Goal: Communication & Community: Answer question/provide support

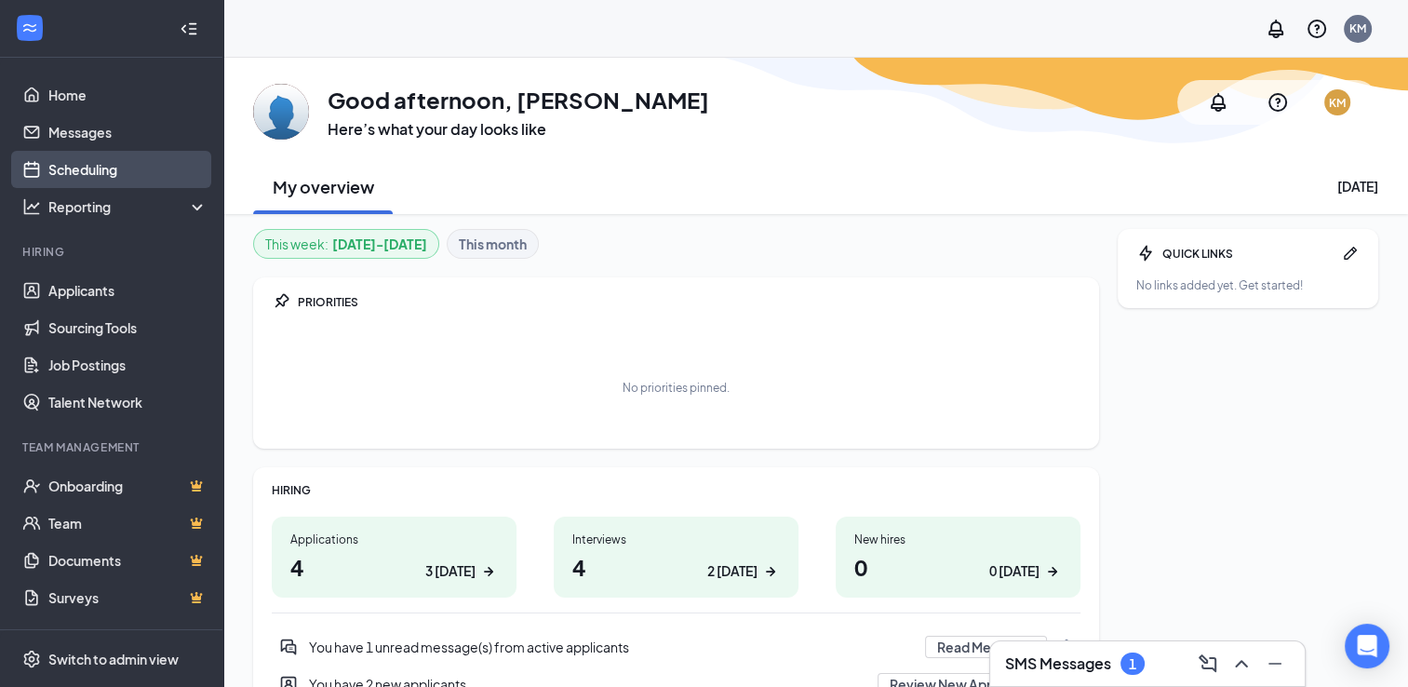
click at [126, 159] on link "Scheduling" at bounding box center [127, 169] width 159 height 37
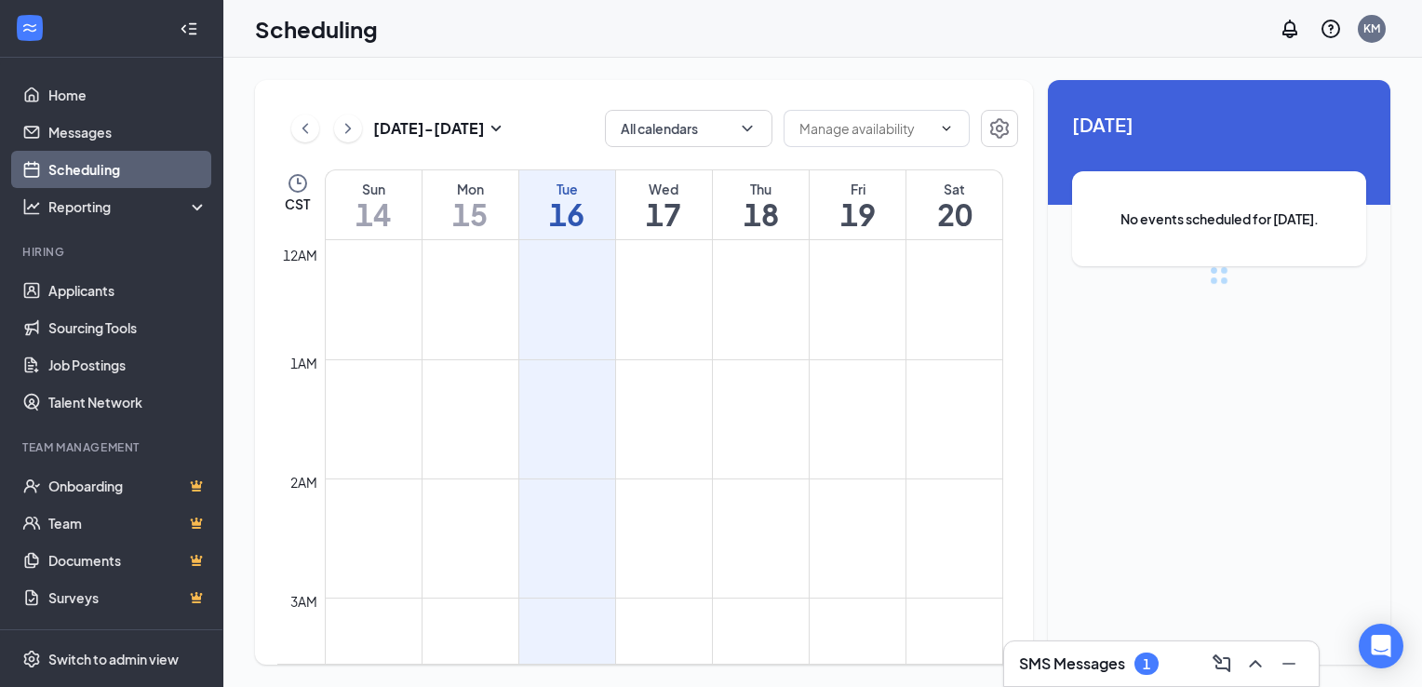
scroll to position [915, 0]
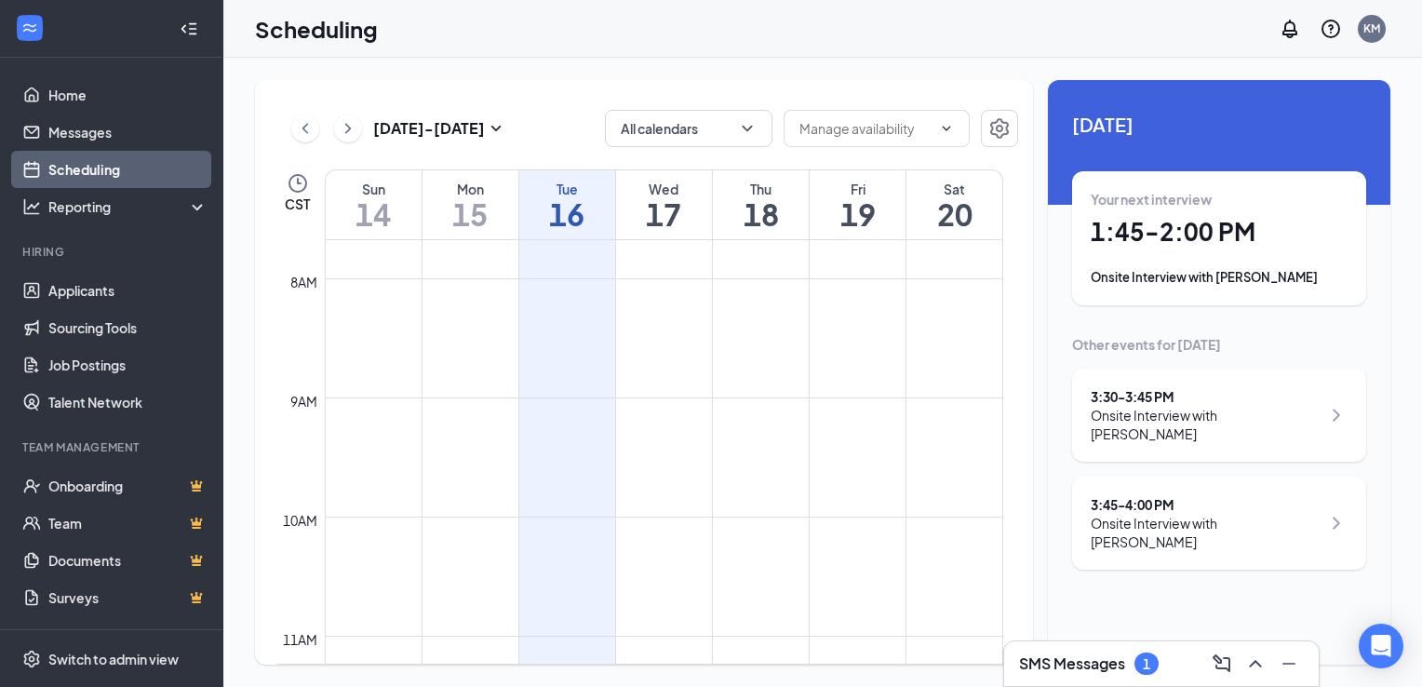
click at [1090, 666] on h3 "SMS Messages" at bounding box center [1072, 663] width 106 height 20
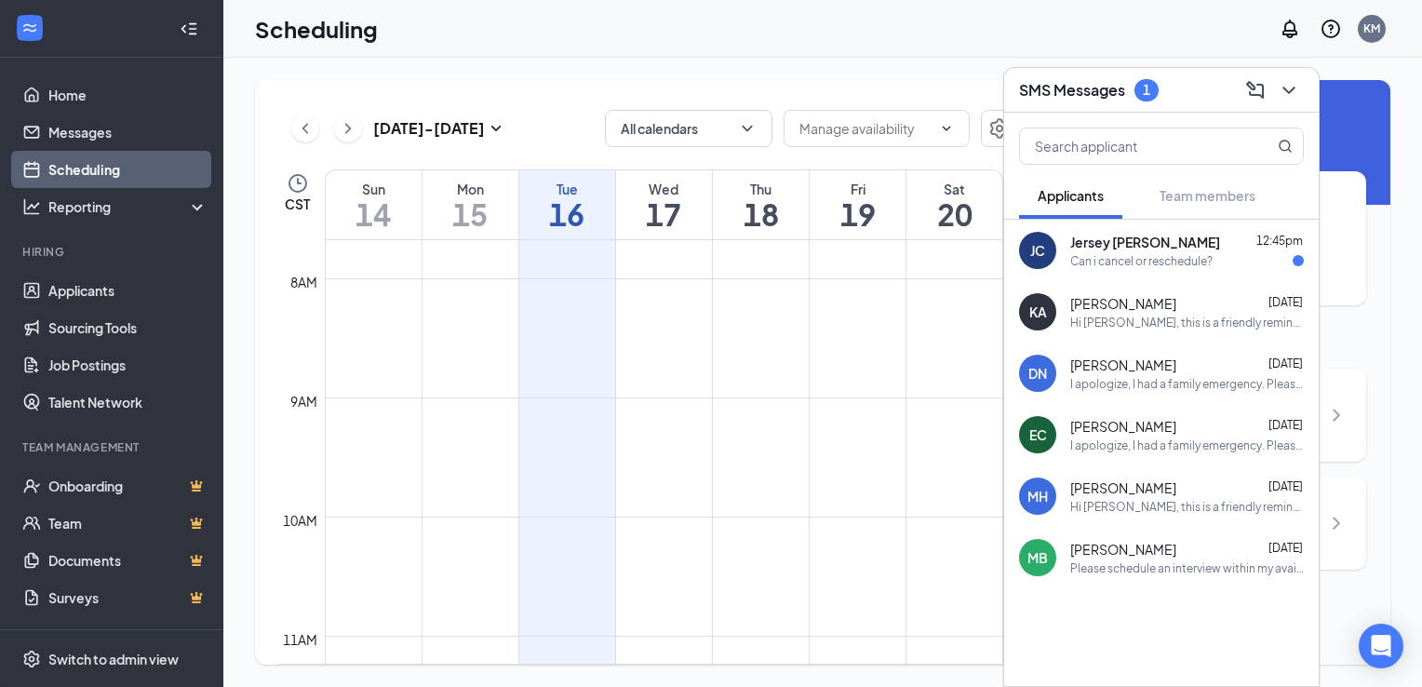
click at [1165, 261] on div "Can i cancel or reschedule?" at bounding box center [1141, 261] width 142 height 16
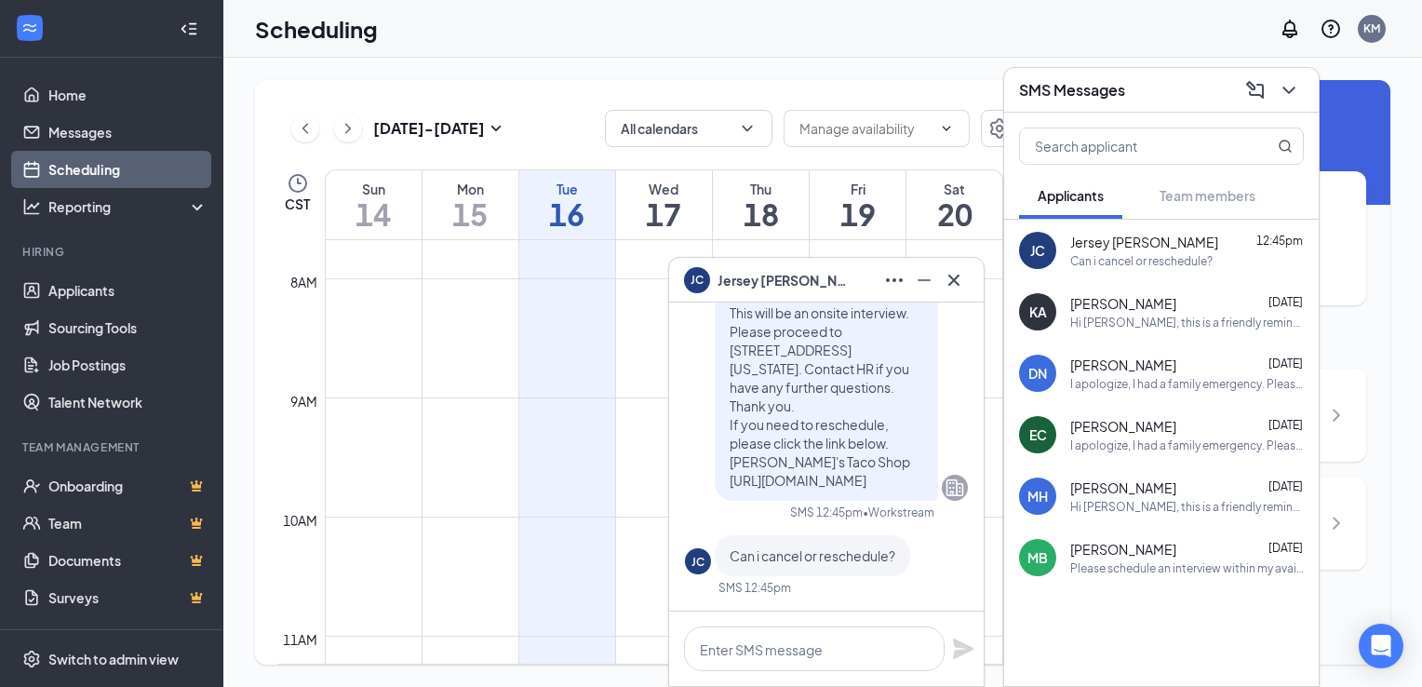
click at [1384, 334] on div "[DATE] Your next interview 1:45 - 2:00 PM Onsite Interview with Jersey [PERSON_…" at bounding box center [1219, 339] width 342 height 519
click at [1286, 93] on icon "ChevronDown" at bounding box center [1288, 90] width 22 height 22
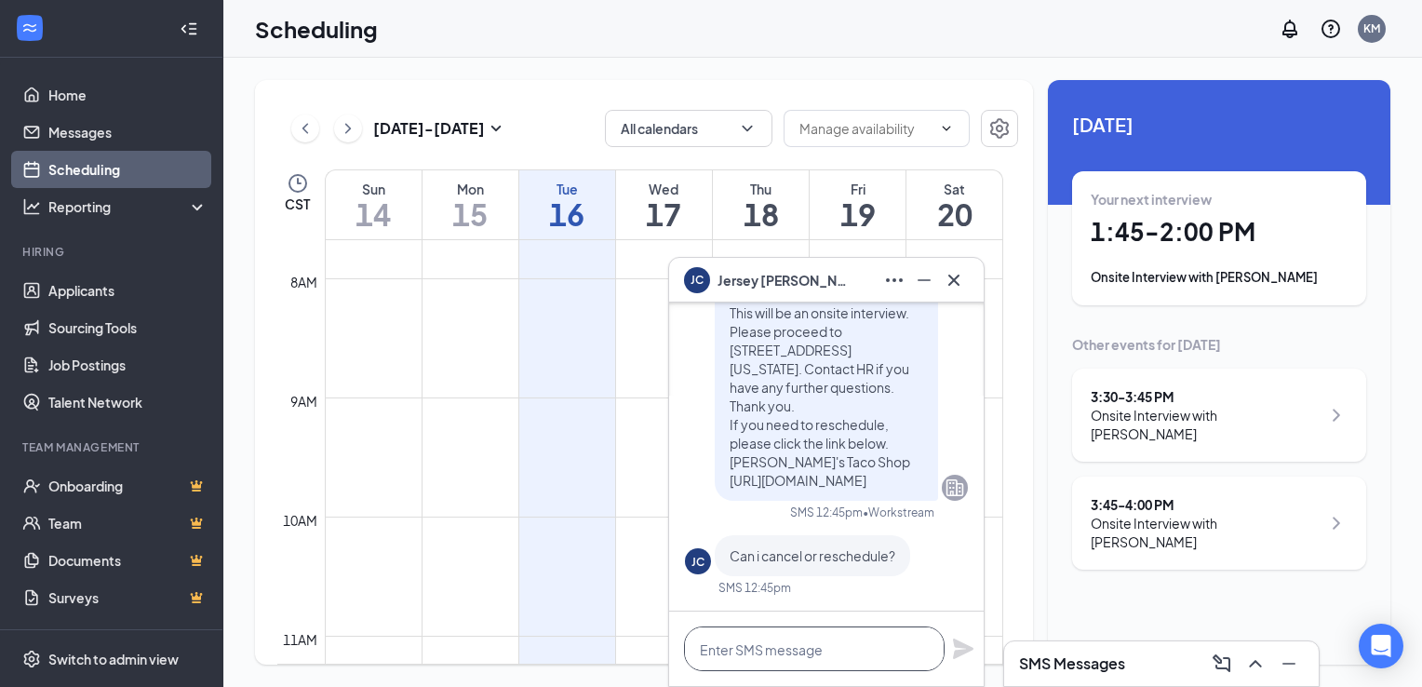
click at [841, 657] on textarea at bounding box center [814, 648] width 261 height 45
type textarea "a"
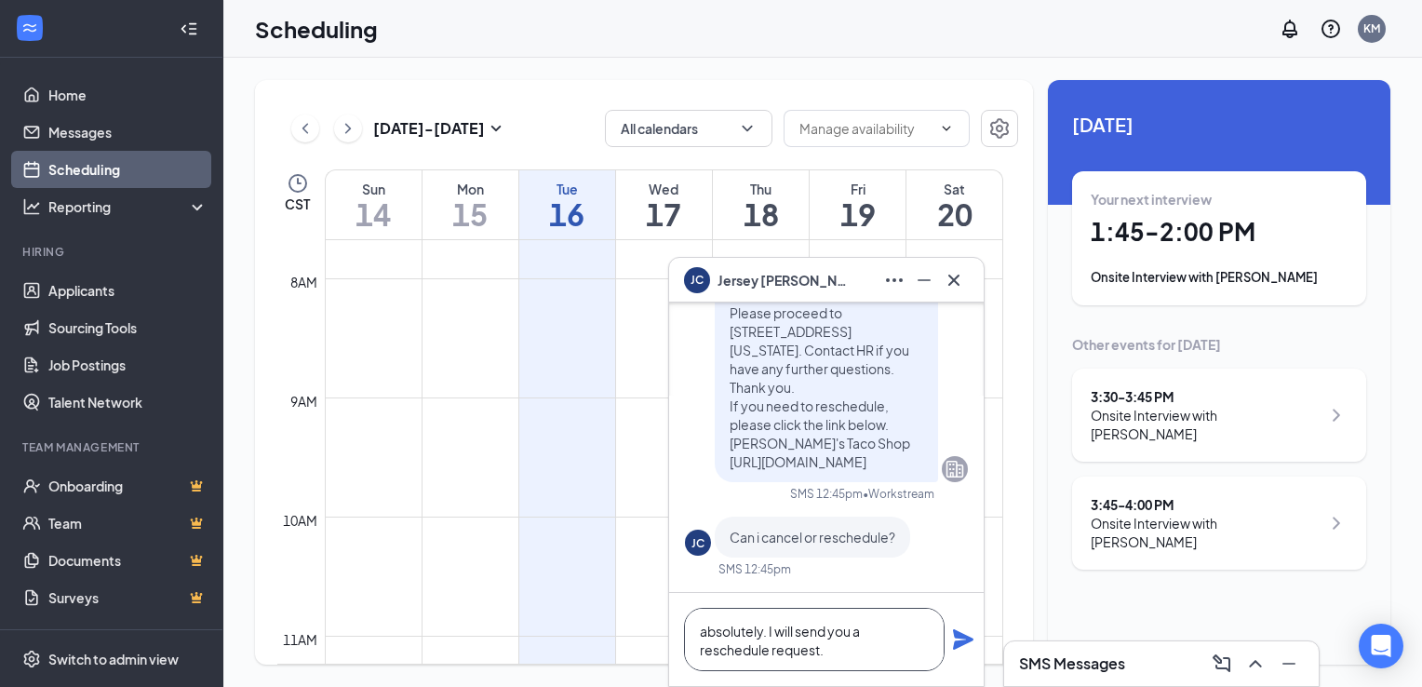
type textarea "absolutely. I will send you a reschedule request."
click at [964, 641] on icon "Plane" at bounding box center [963, 639] width 20 height 20
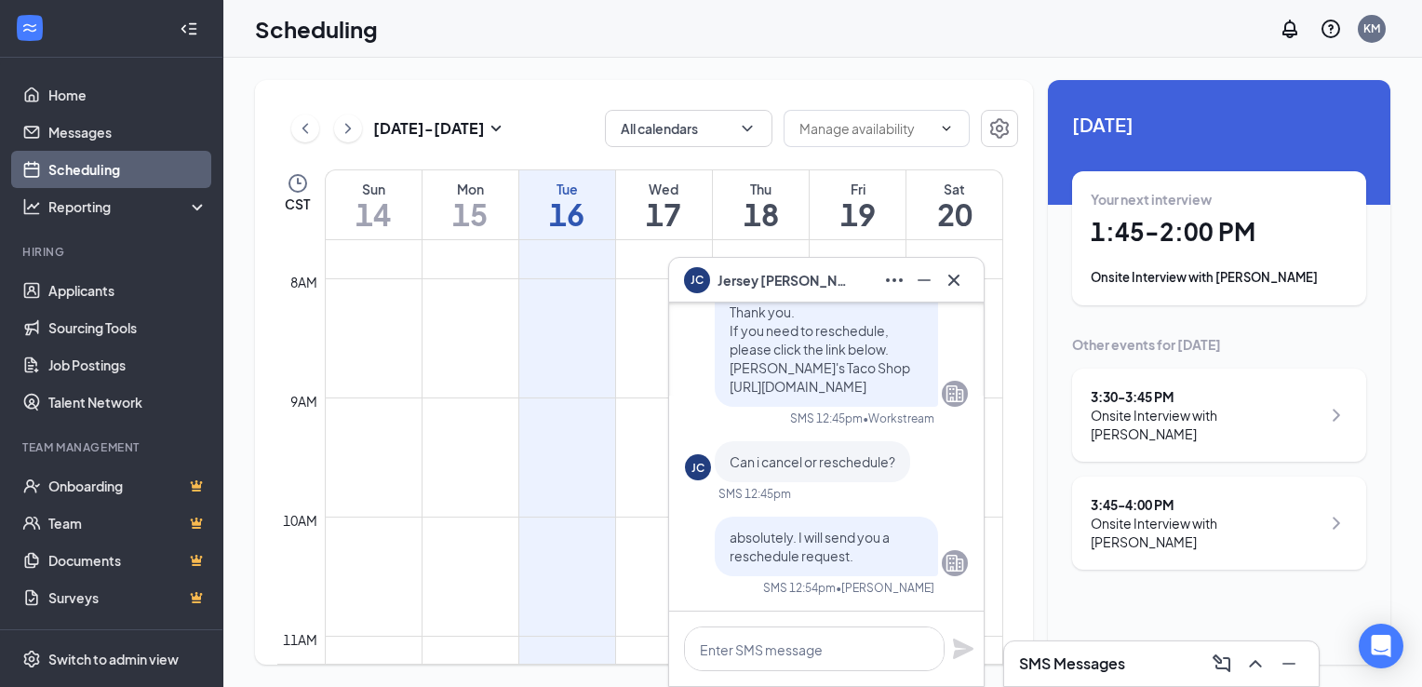
click at [1176, 272] on div "Onsite Interview with [PERSON_NAME]" at bounding box center [1218, 277] width 257 height 19
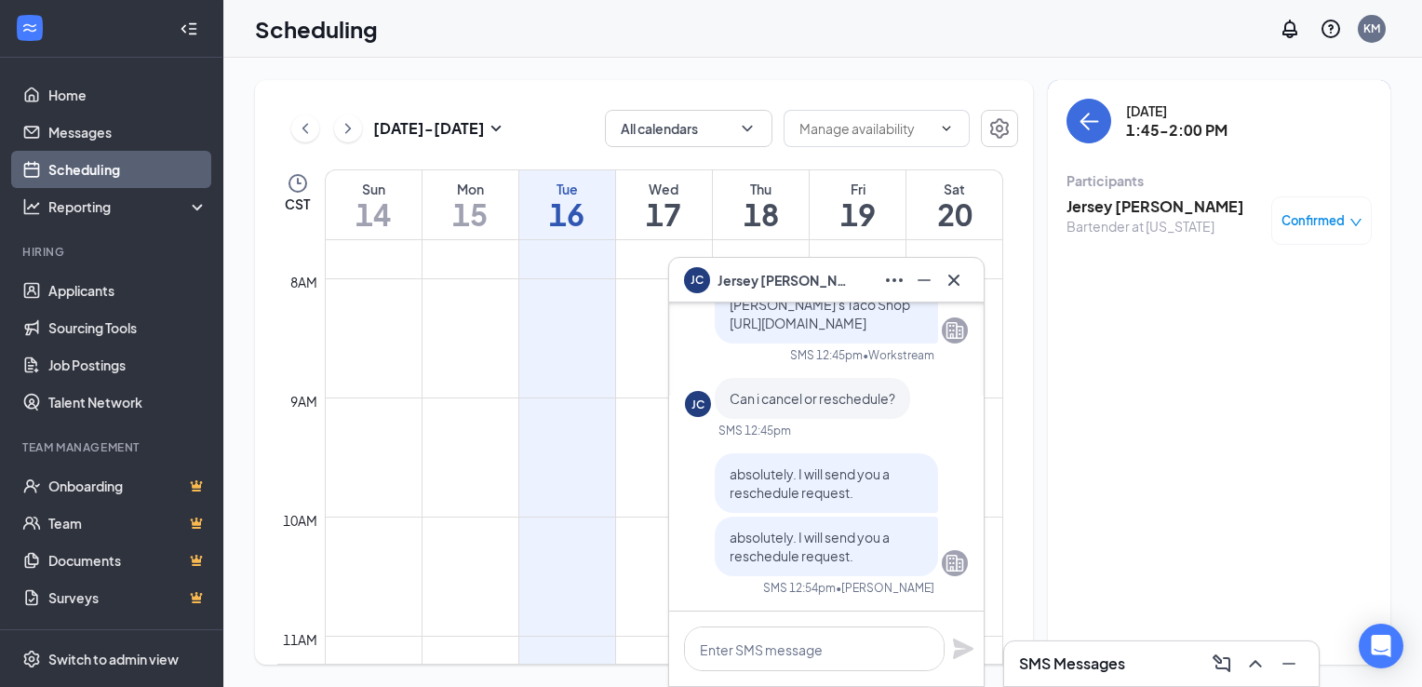
click at [1145, 196] on h3 "Jersey [PERSON_NAME]" at bounding box center [1155, 206] width 178 height 20
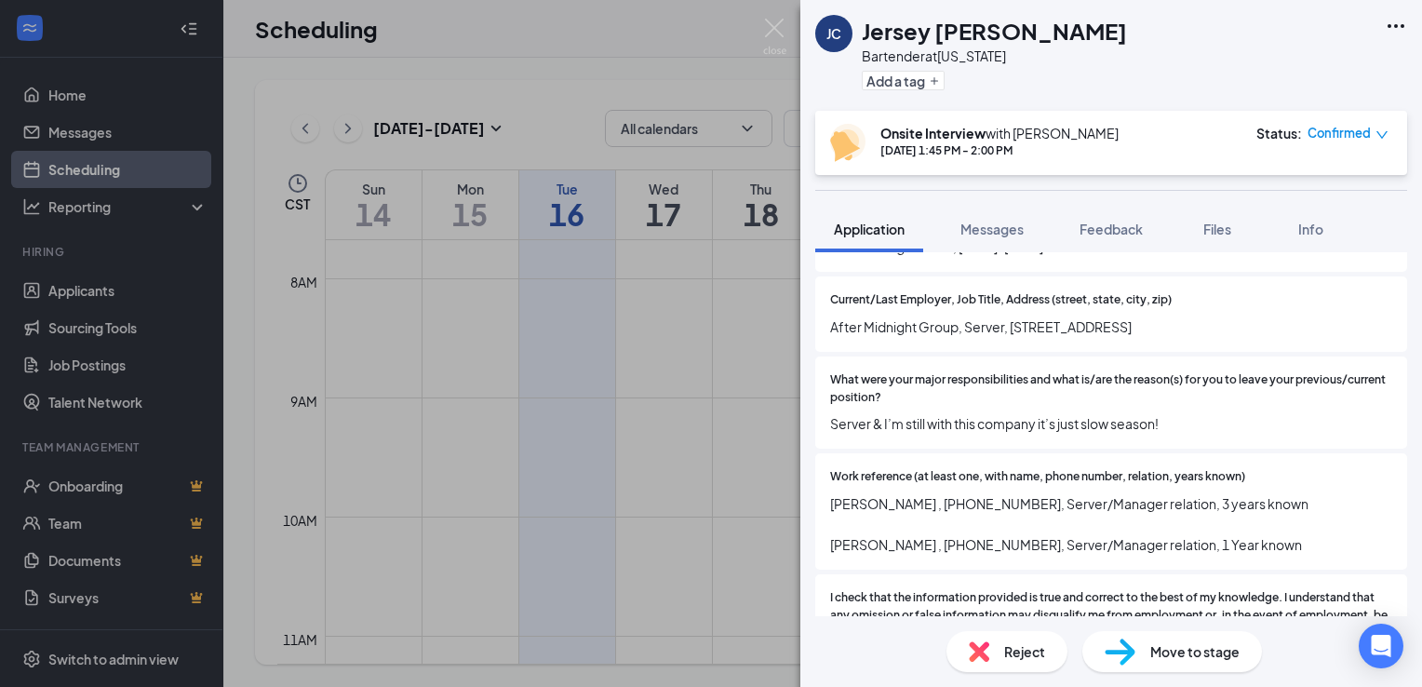
scroll to position [1901, 0]
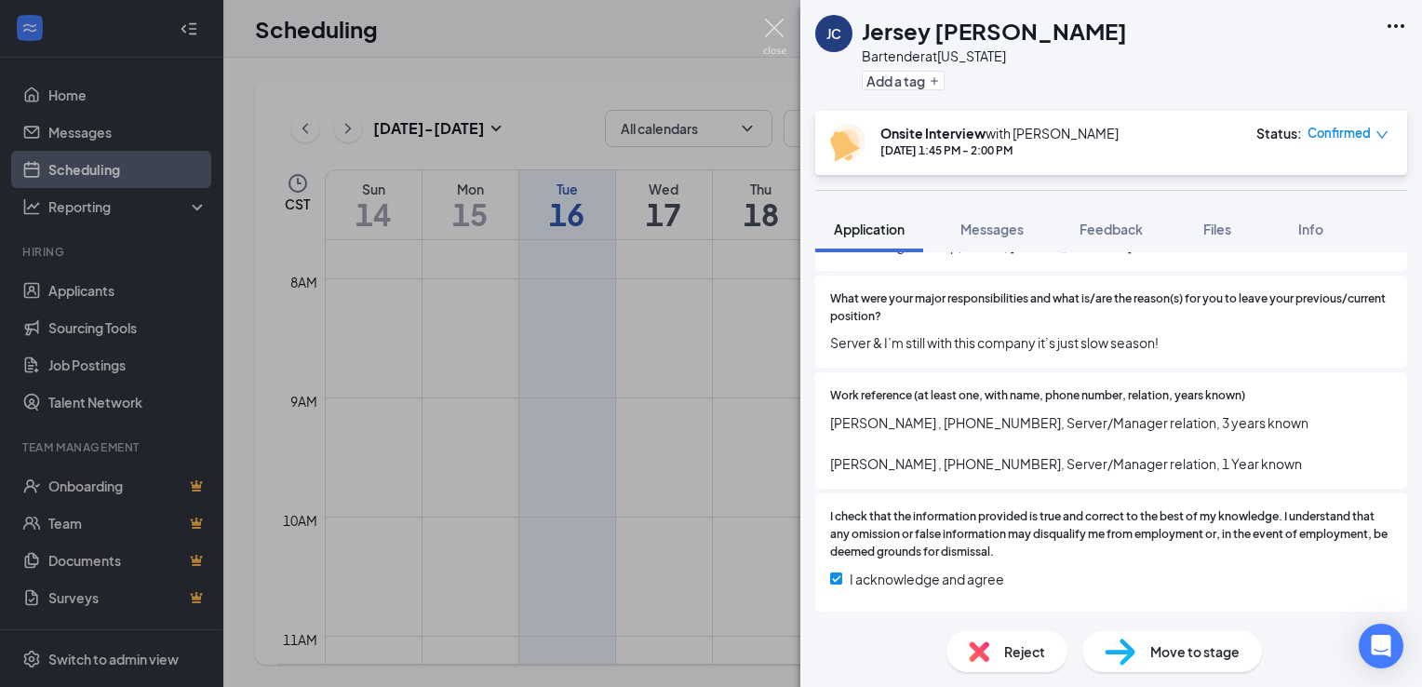
click at [767, 34] on img at bounding box center [774, 37] width 23 height 36
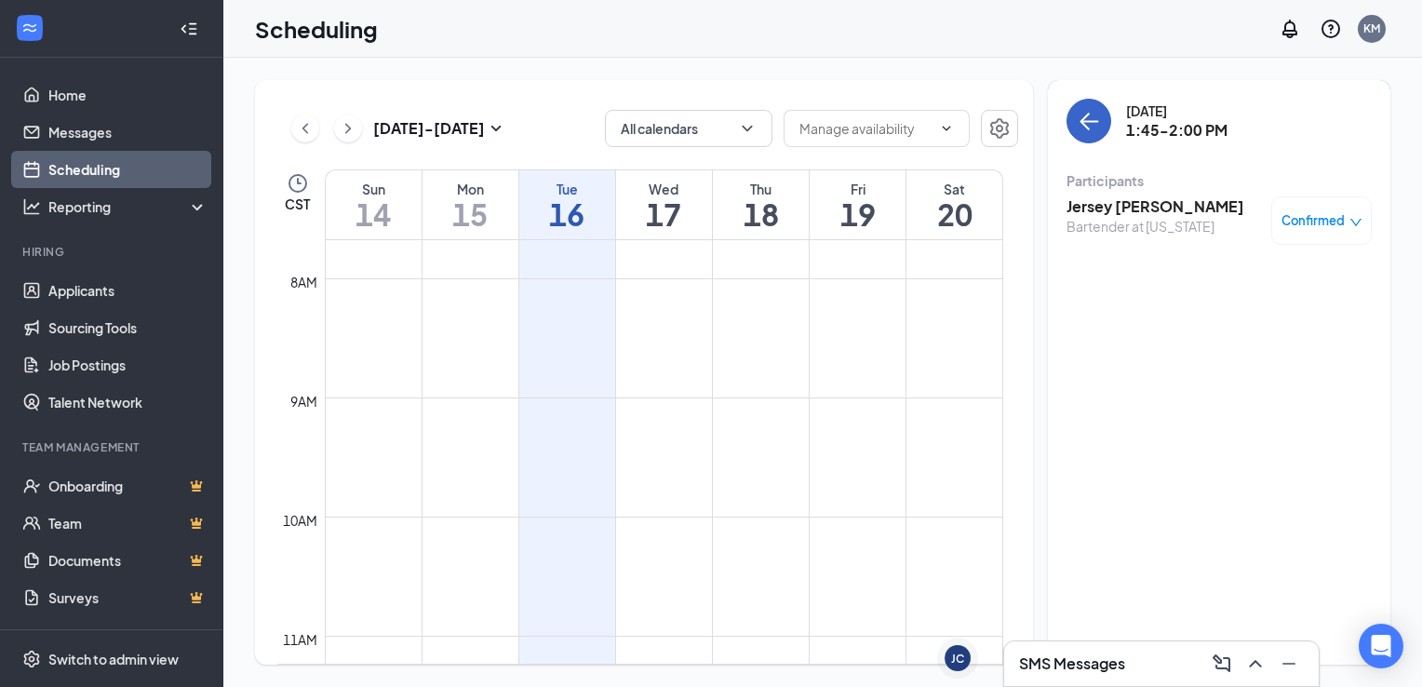
click at [1090, 125] on icon "ArrowLeft" at bounding box center [1088, 121] width 22 height 22
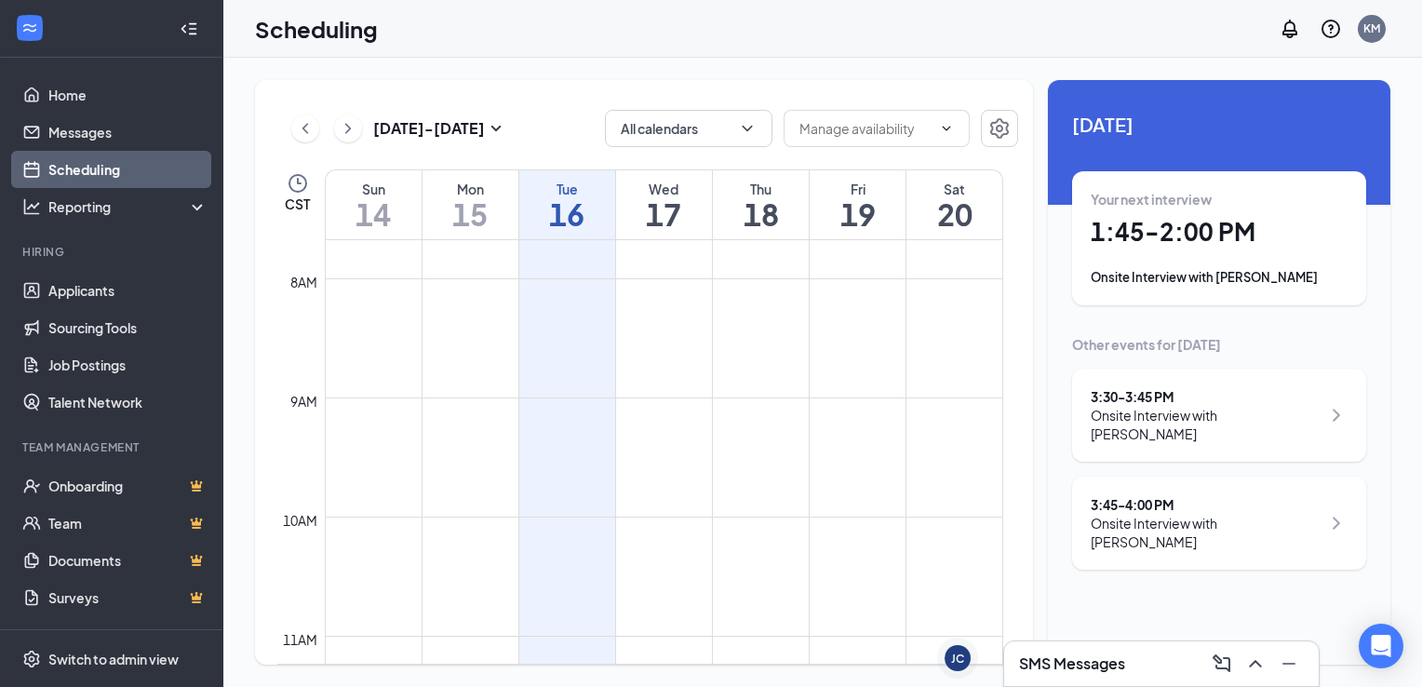
click at [1229, 341] on div "Other events for [DATE]" at bounding box center [1219, 344] width 294 height 19
click at [1239, 420] on div "Onsite Interview with [PERSON_NAME]" at bounding box center [1205, 424] width 230 height 37
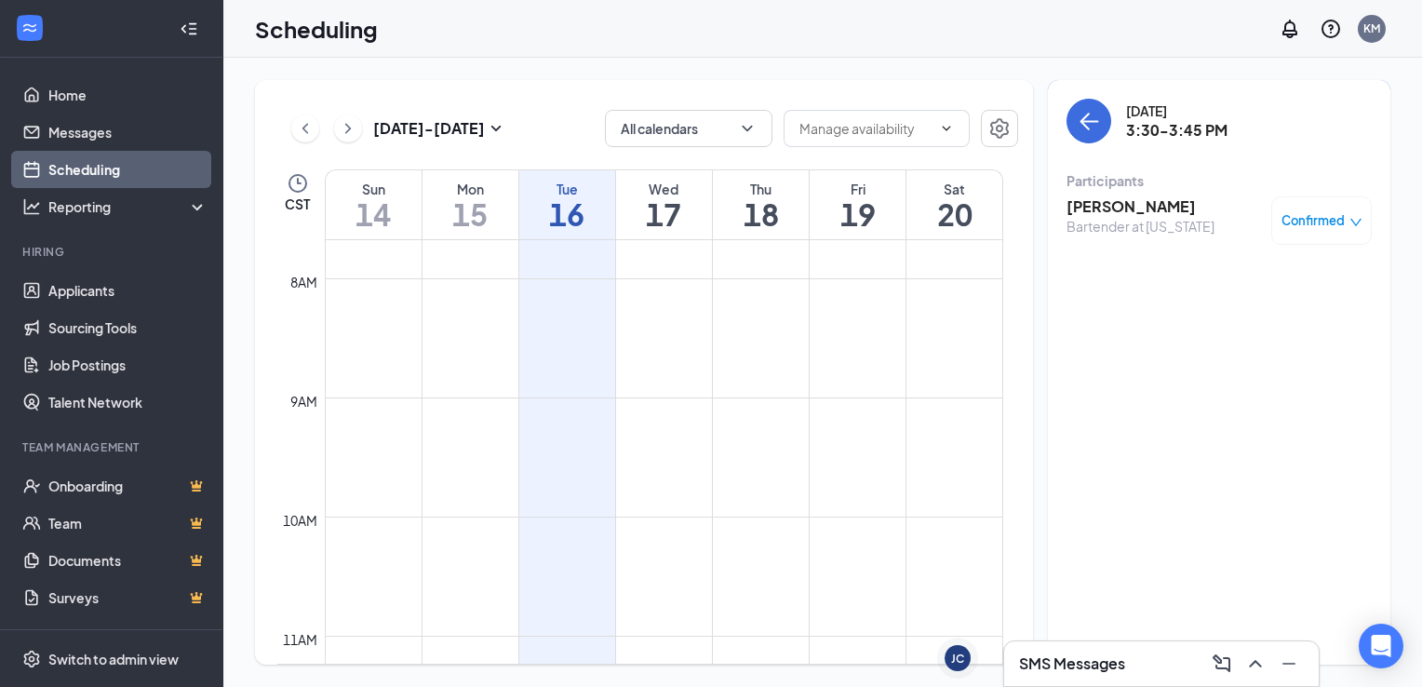
click at [1150, 192] on div "[PERSON_NAME] Bartender at [US_STATE] Confirmed" at bounding box center [1218, 220] width 305 height 61
click at [1146, 207] on h3 "[PERSON_NAME]" at bounding box center [1140, 206] width 148 height 20
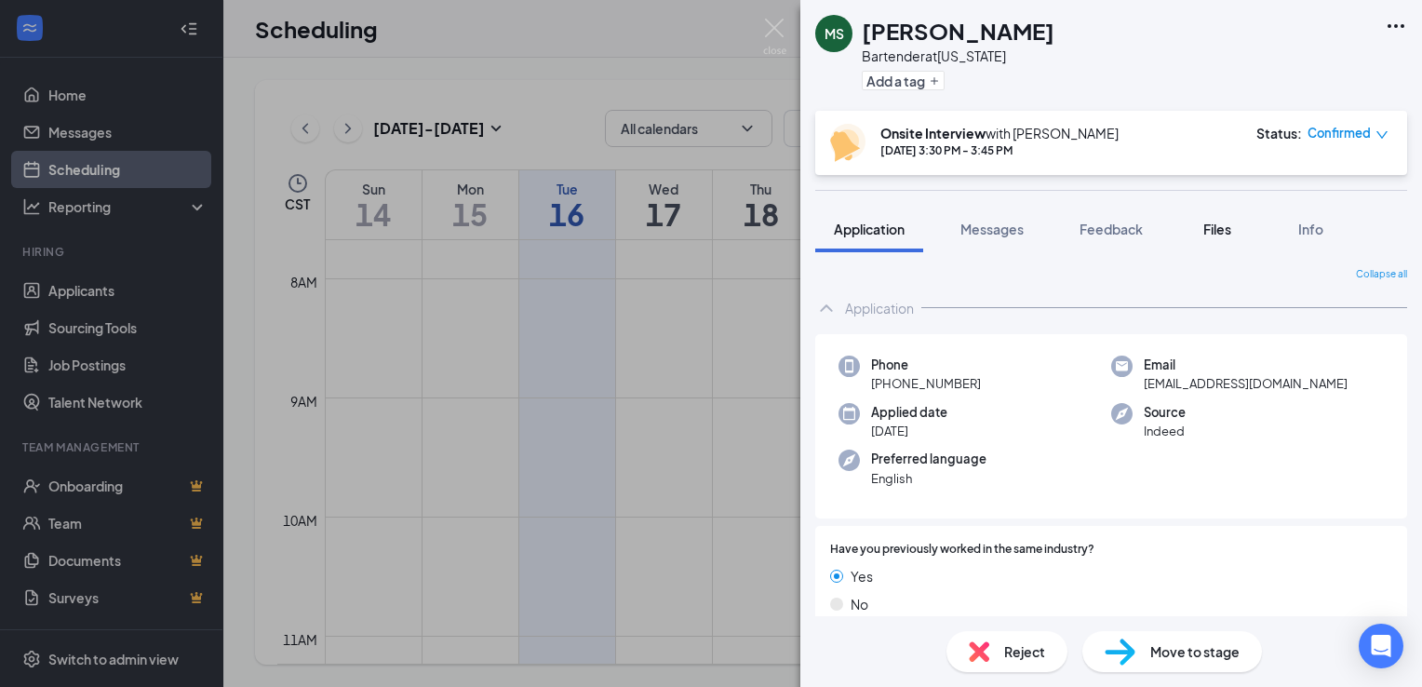
click at [1219, 244] on button "Files" at bounding box center [1217, 229] width 74 height 47
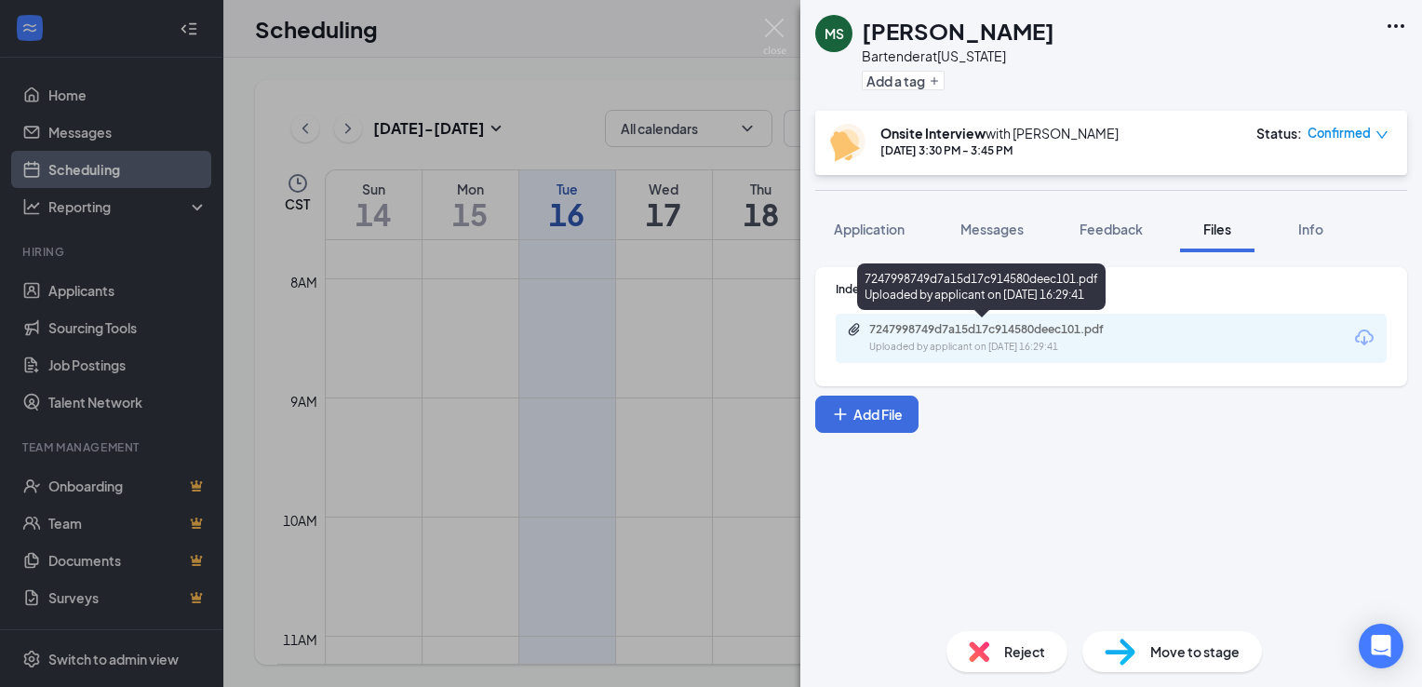
click at [1003, 326] on div "7247998749d7a15d17c914580deec101.pdf" at bounding box center [999, 329] width 261 height 15
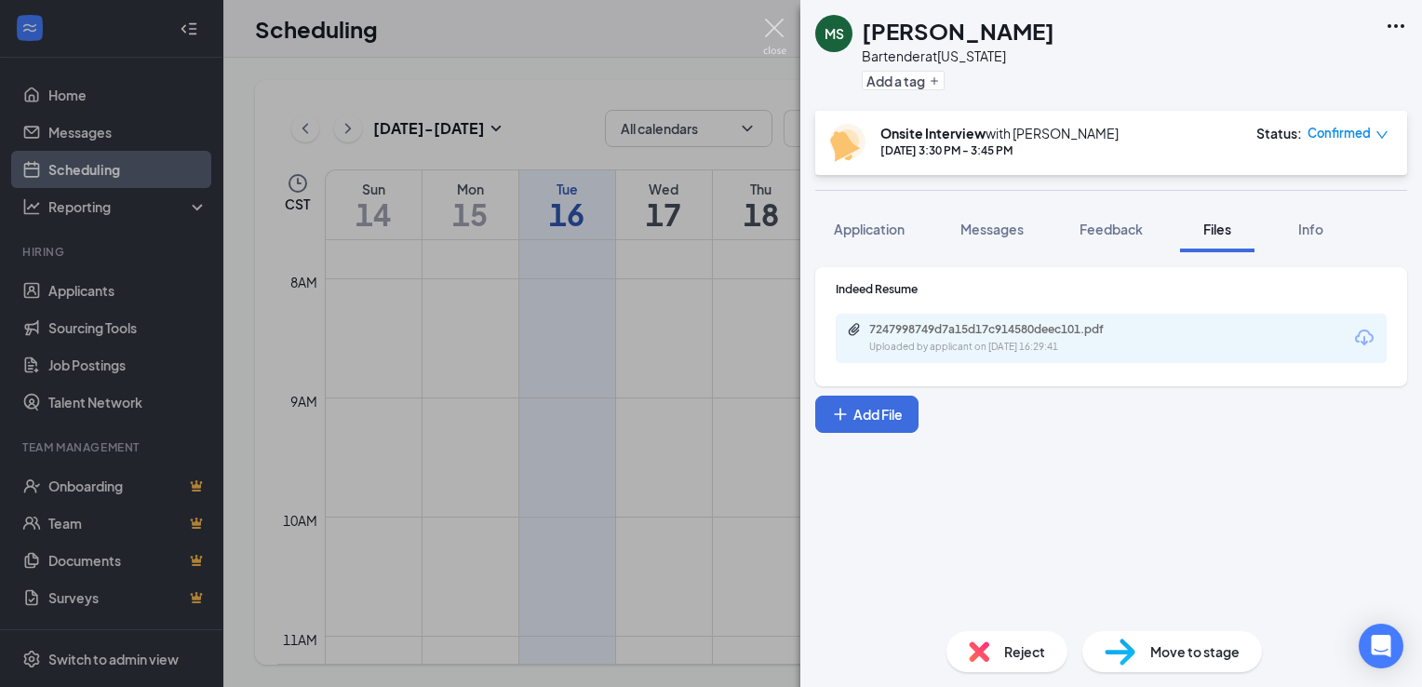
click at [778, 21] on img at bounding box center [774, 37] width 23 height 36
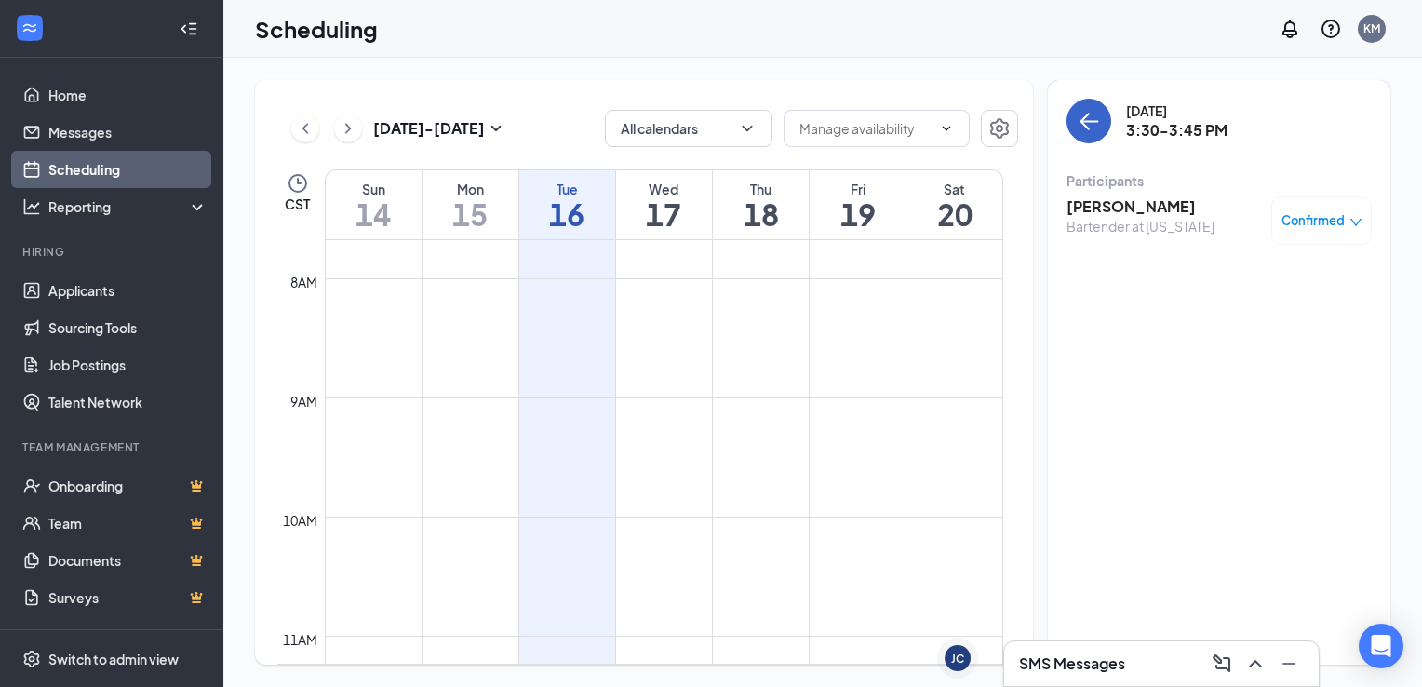
click at [1105, 124] on button "back-button" at bounding box center [1088, 121] width 45 height 45
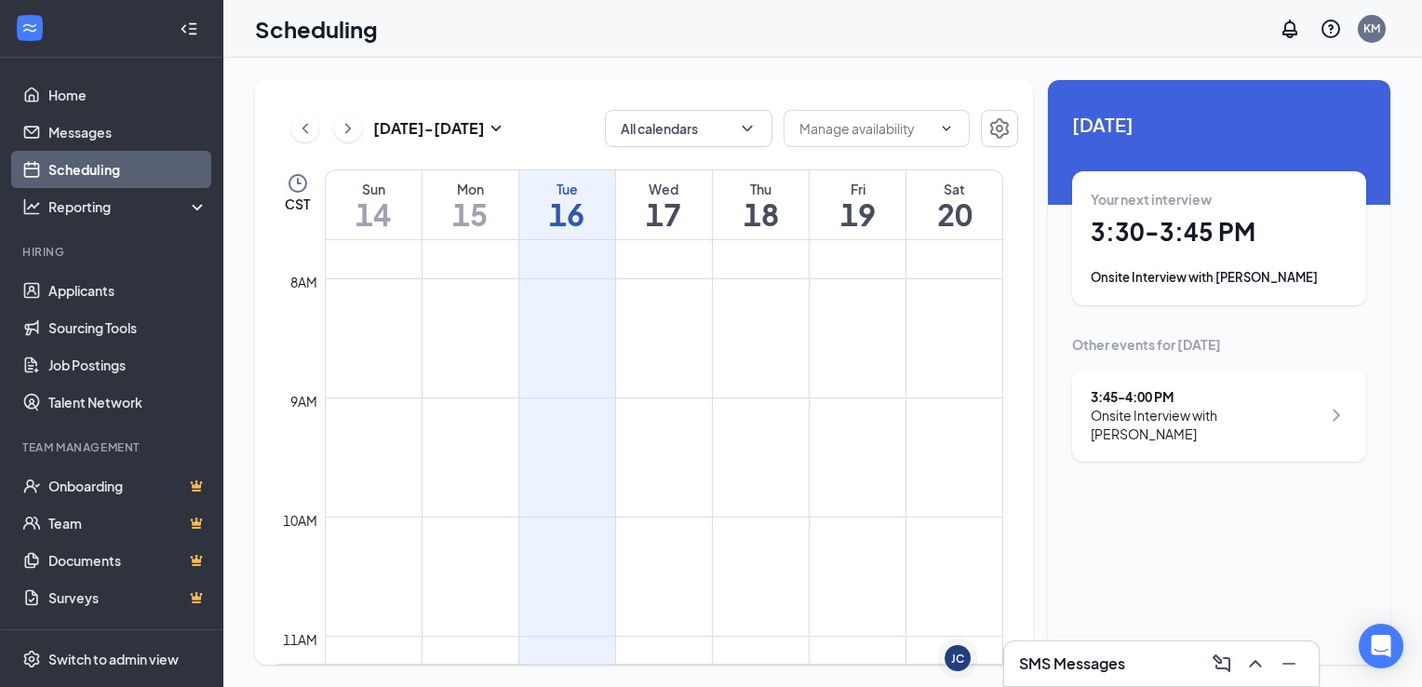
click at [1180, 410] on div "Onsite Interview with [PERSON_NAME]" at bounding box center [1205, 424] width 230 height 37
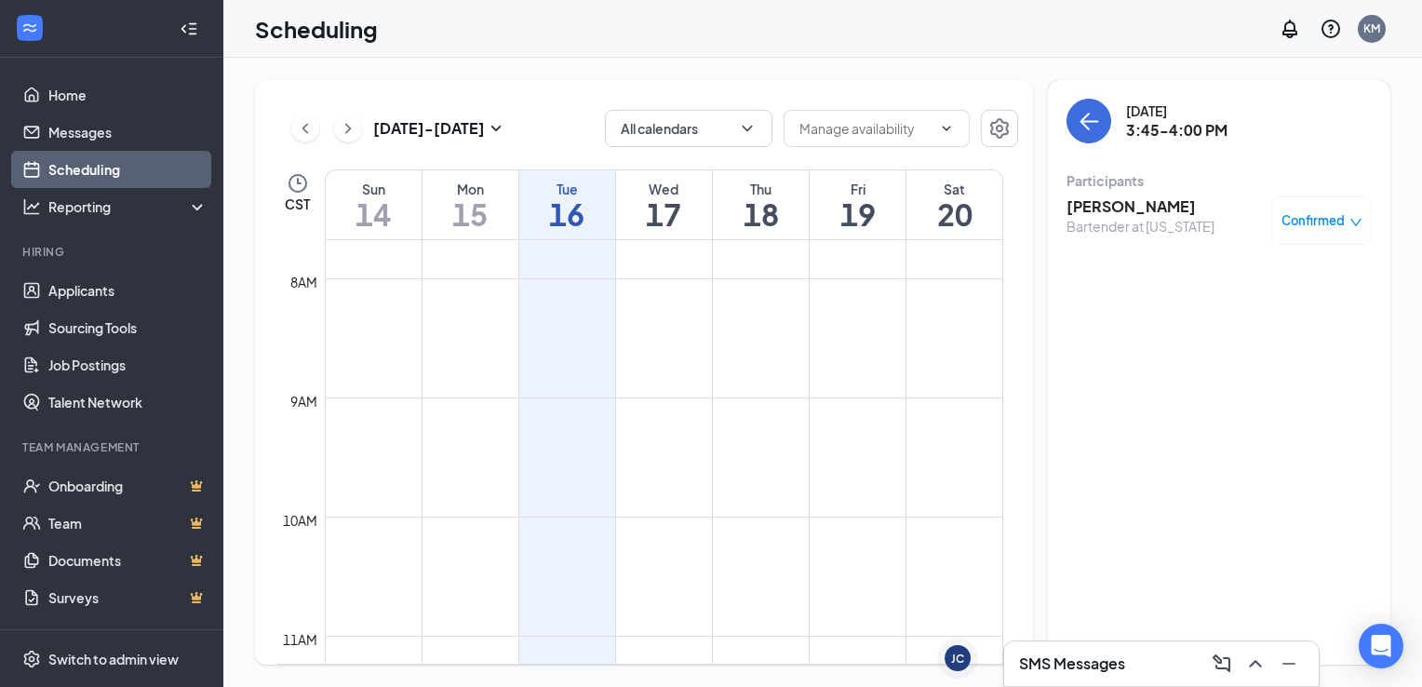
click at [1096, 208] on h3 "[PERSON_NAME]" at bounding box center [1140, 206] width 148 height 20
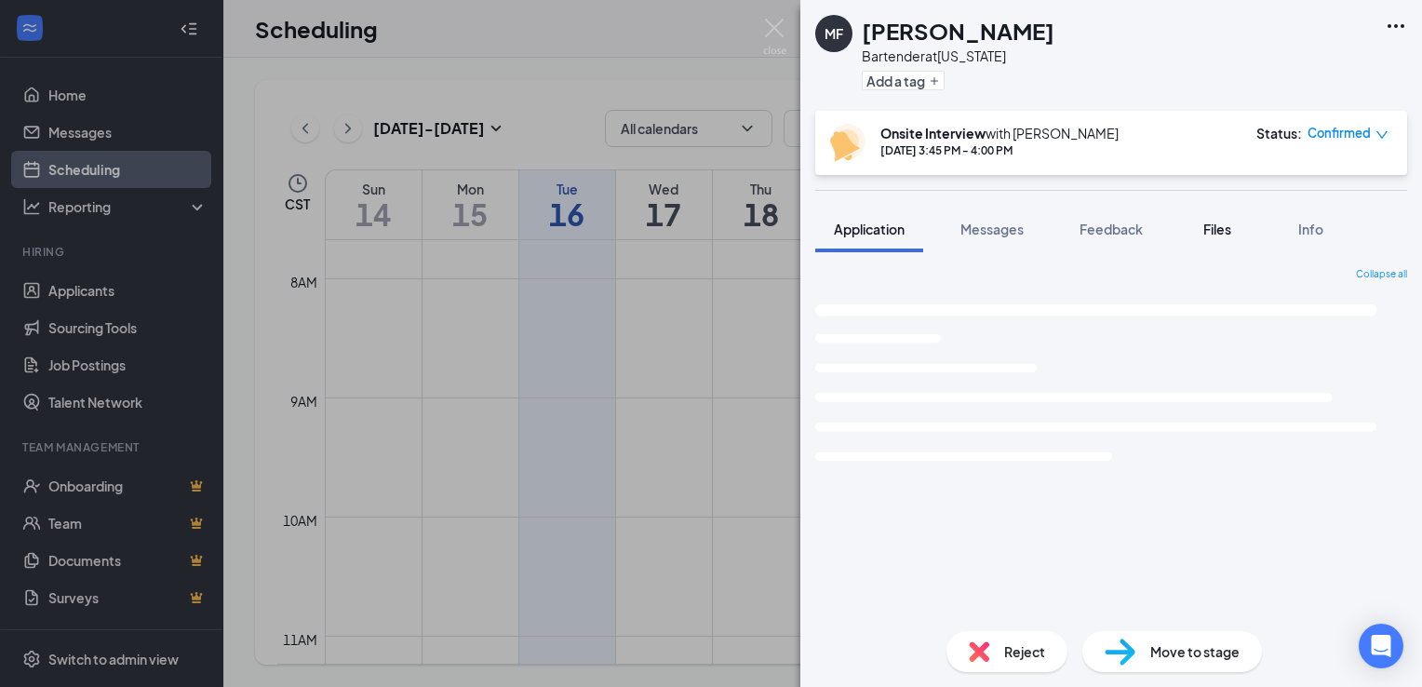
click at [1236, 229] on div "Files" at bounding box center [1216, 229] width 37 height 19
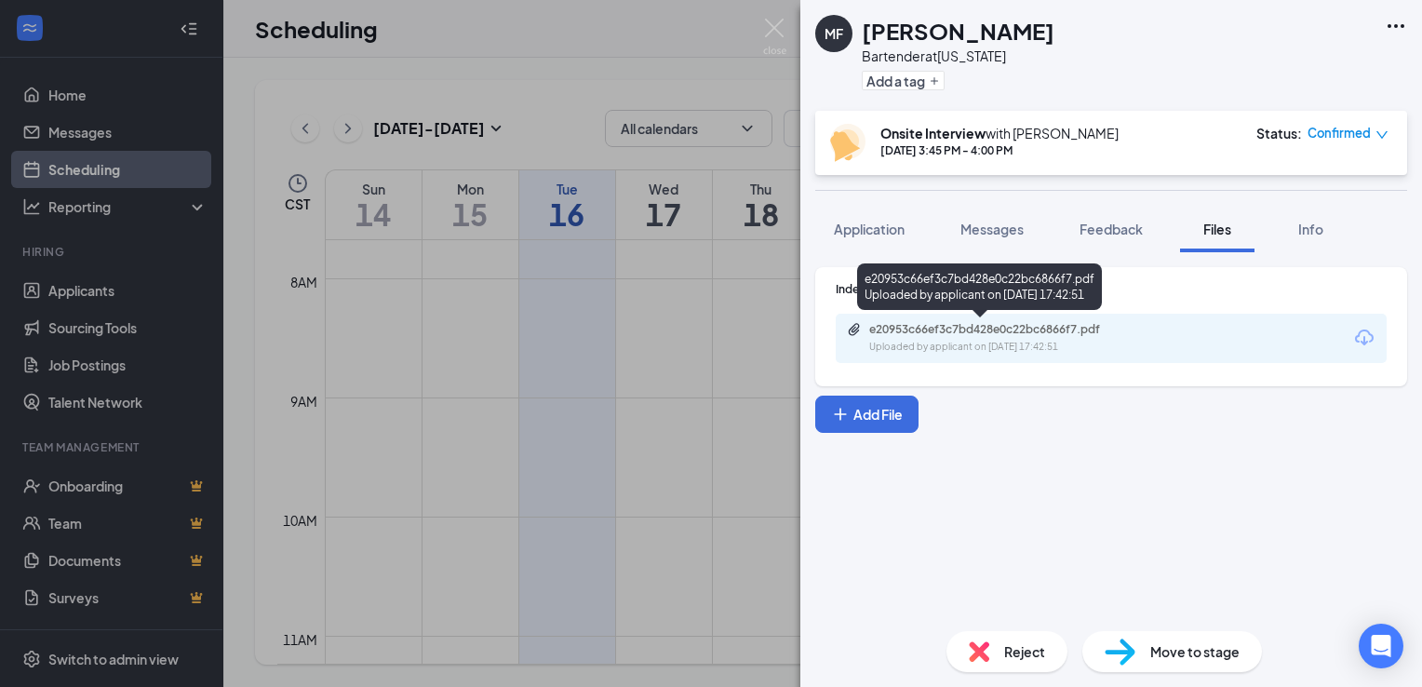
click at [1056, 328] on div "e20953c66ef3c7bd428e0c22bc6866f7.pdf" at bounding box center [999, 329] width 261 height 15
